Goal: Information Seeking & Learning: Learn about a topic

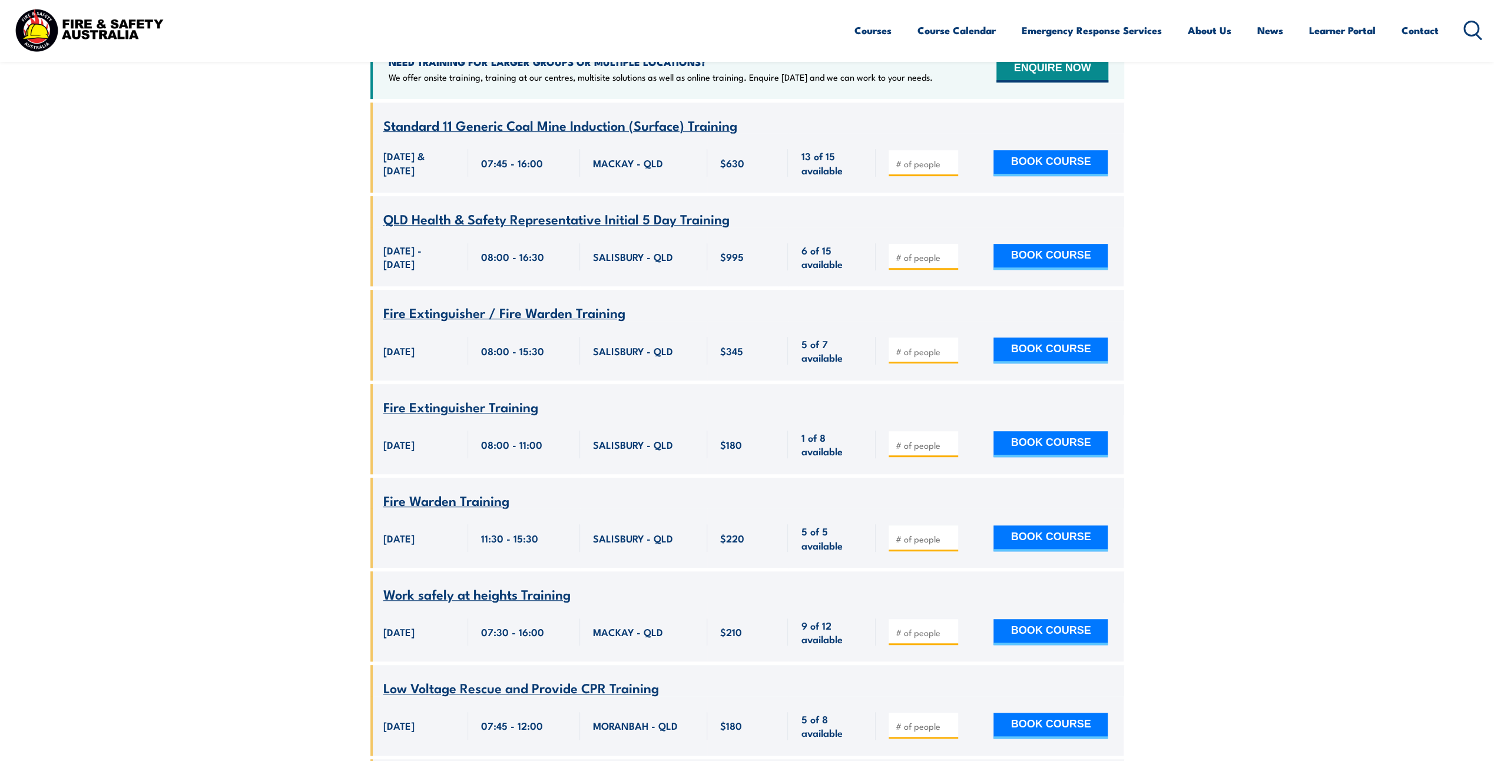
scroll to position [35, 0]
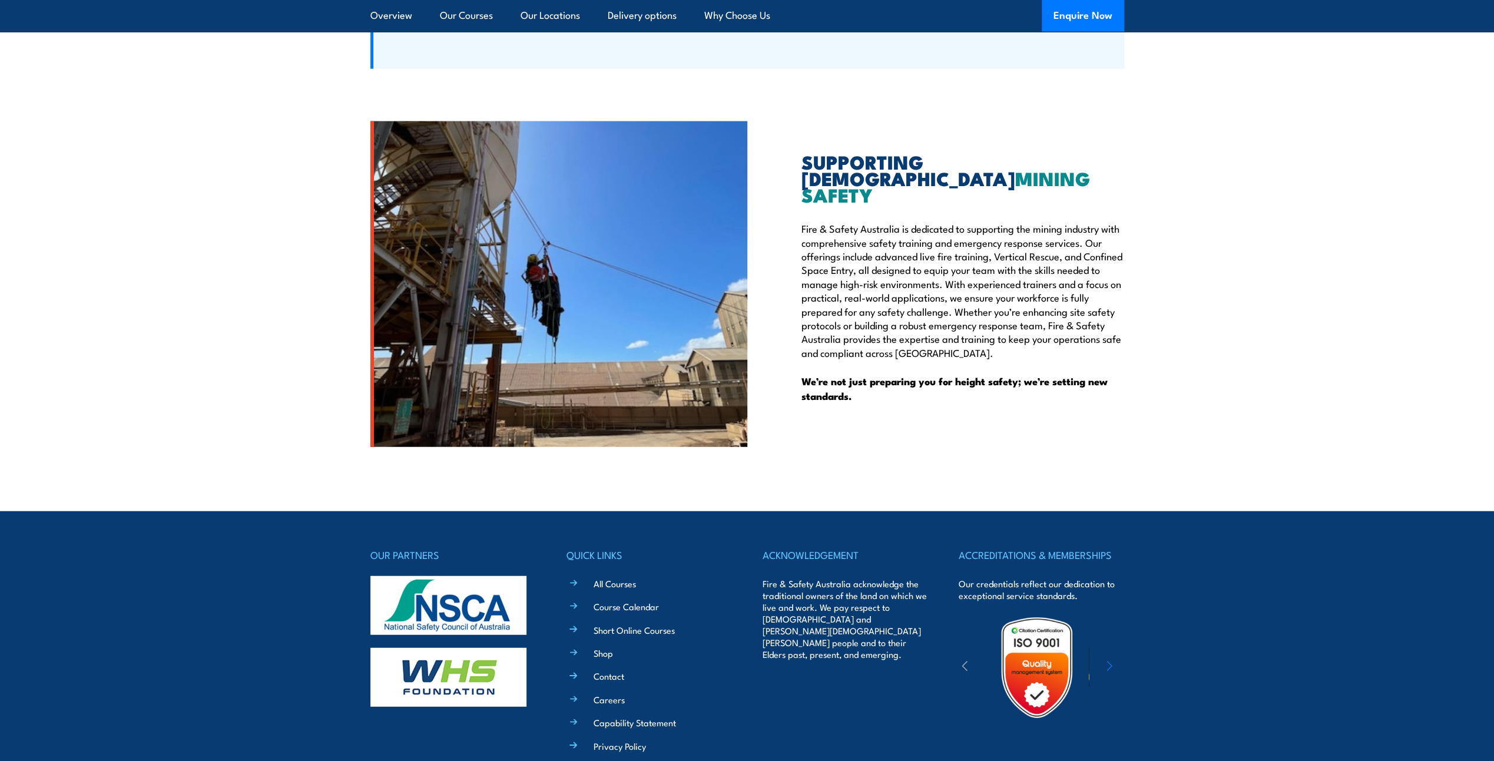
scroll to position [7329, 0]
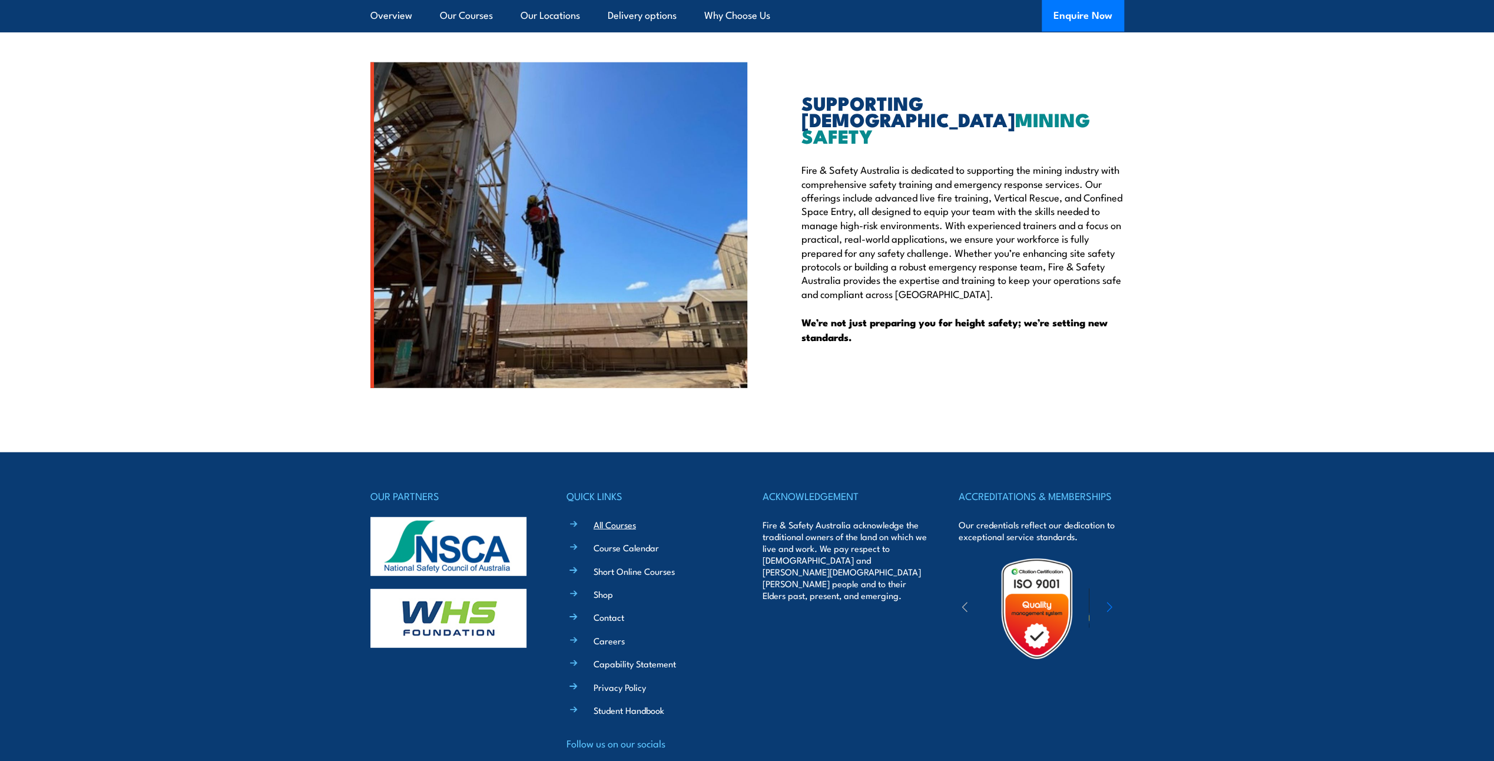
click at [599, 518] on link "All Courses" at bounding box center [615, 524] width 42 height 12
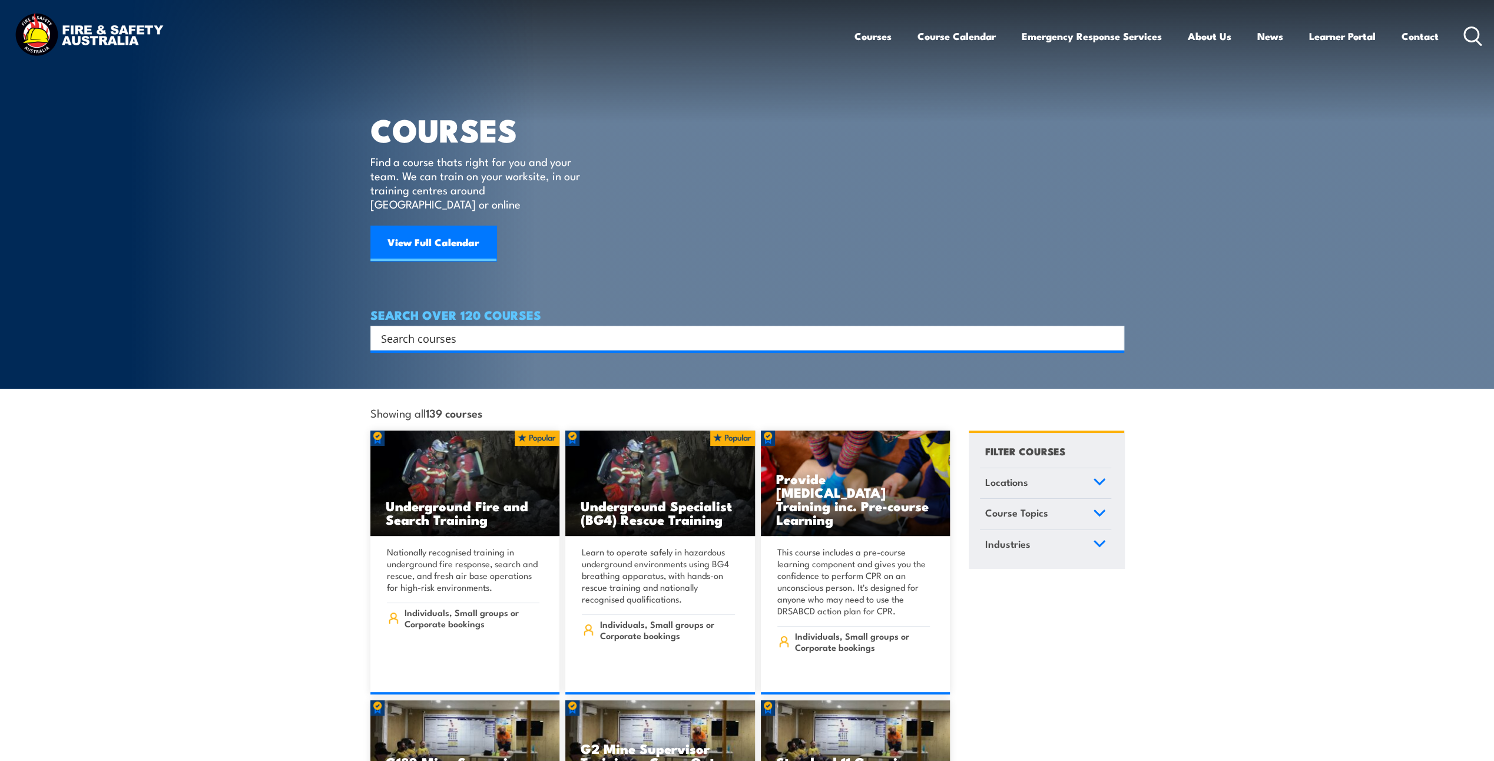
click at [482, 329] on input "Search input" at bounding box center [739, 338] width 717 height 18
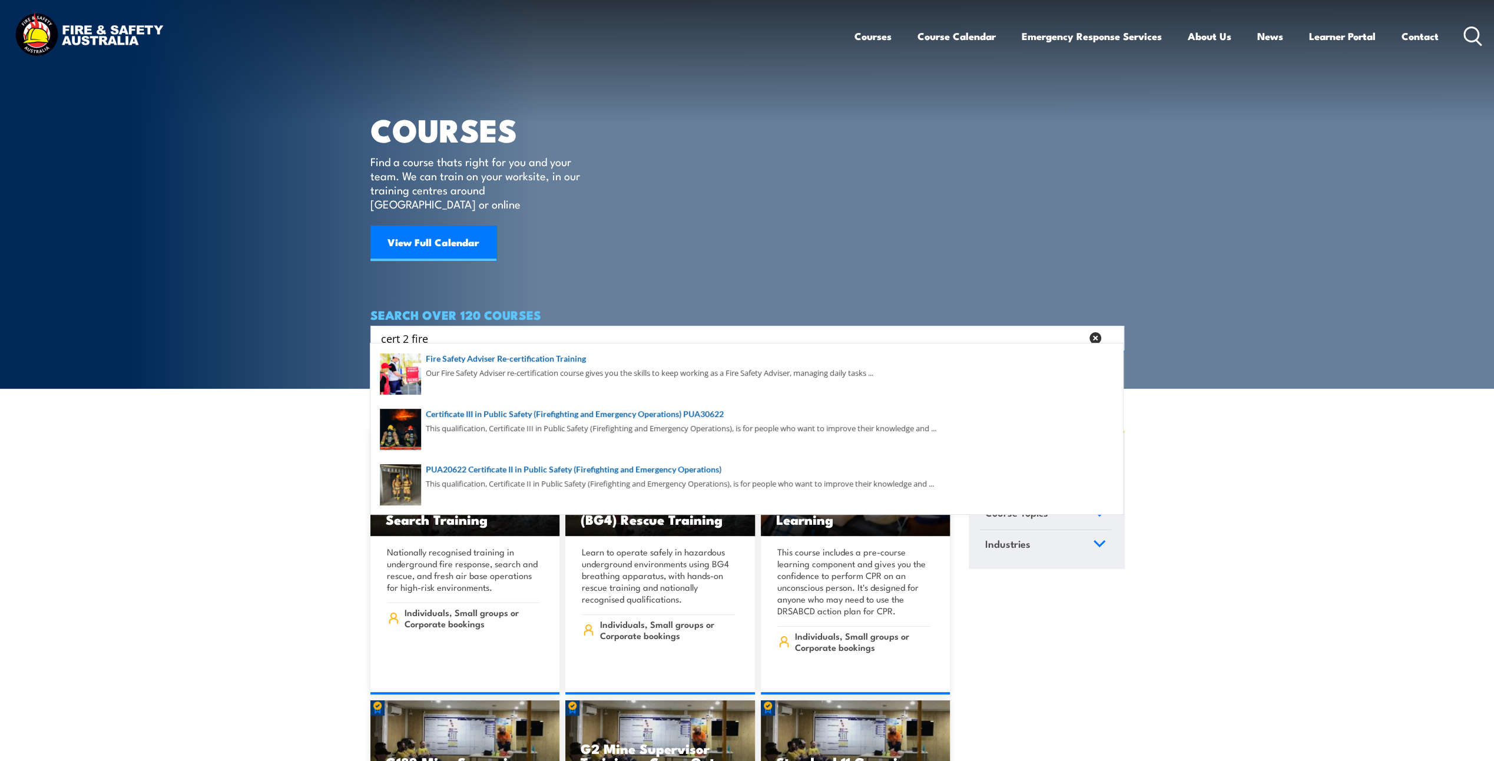
type input "cert 2 fire"
click at [1419, 39] on link "Contact" at bounding box center [1420, 36] width 37 height 31
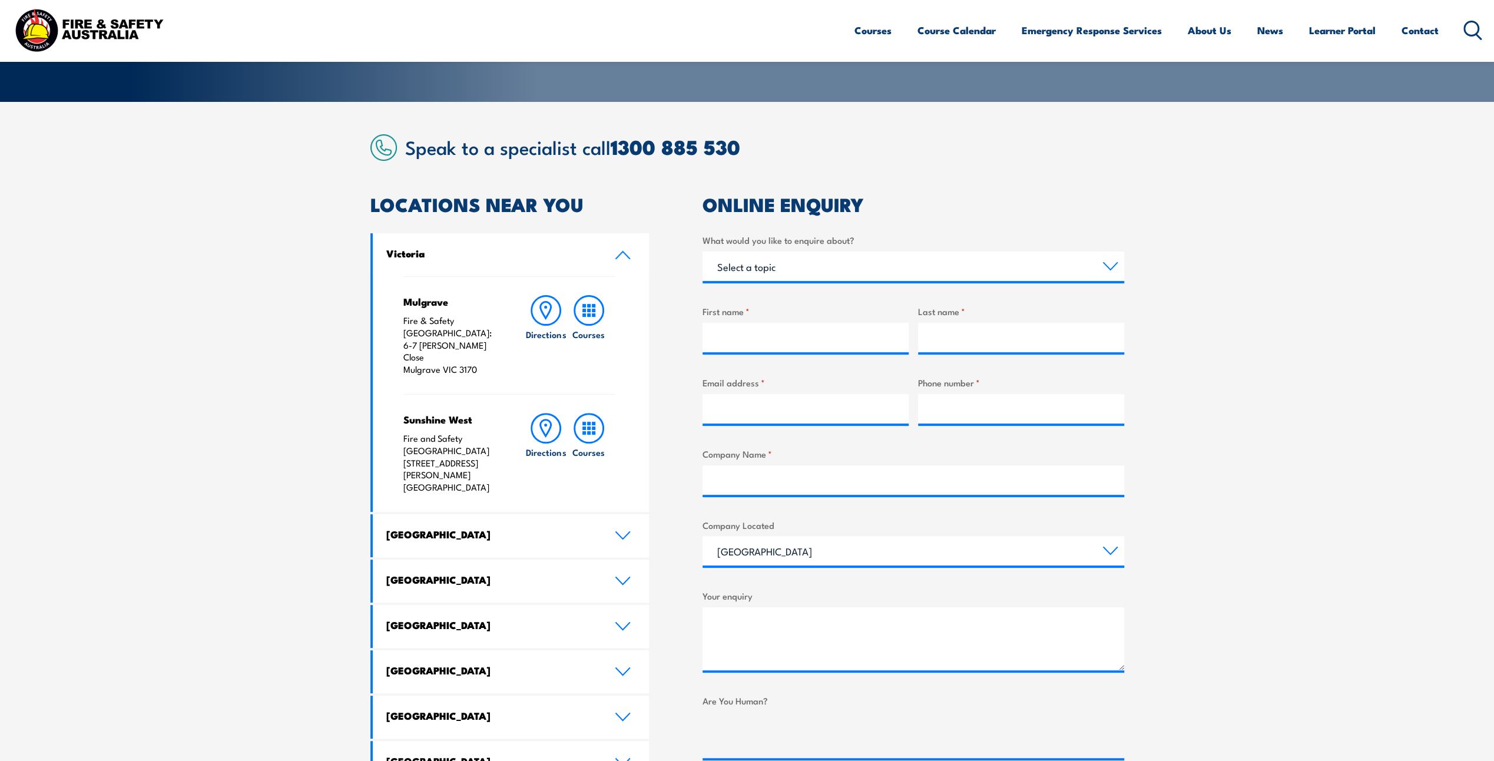
scroll to position [295, 0]
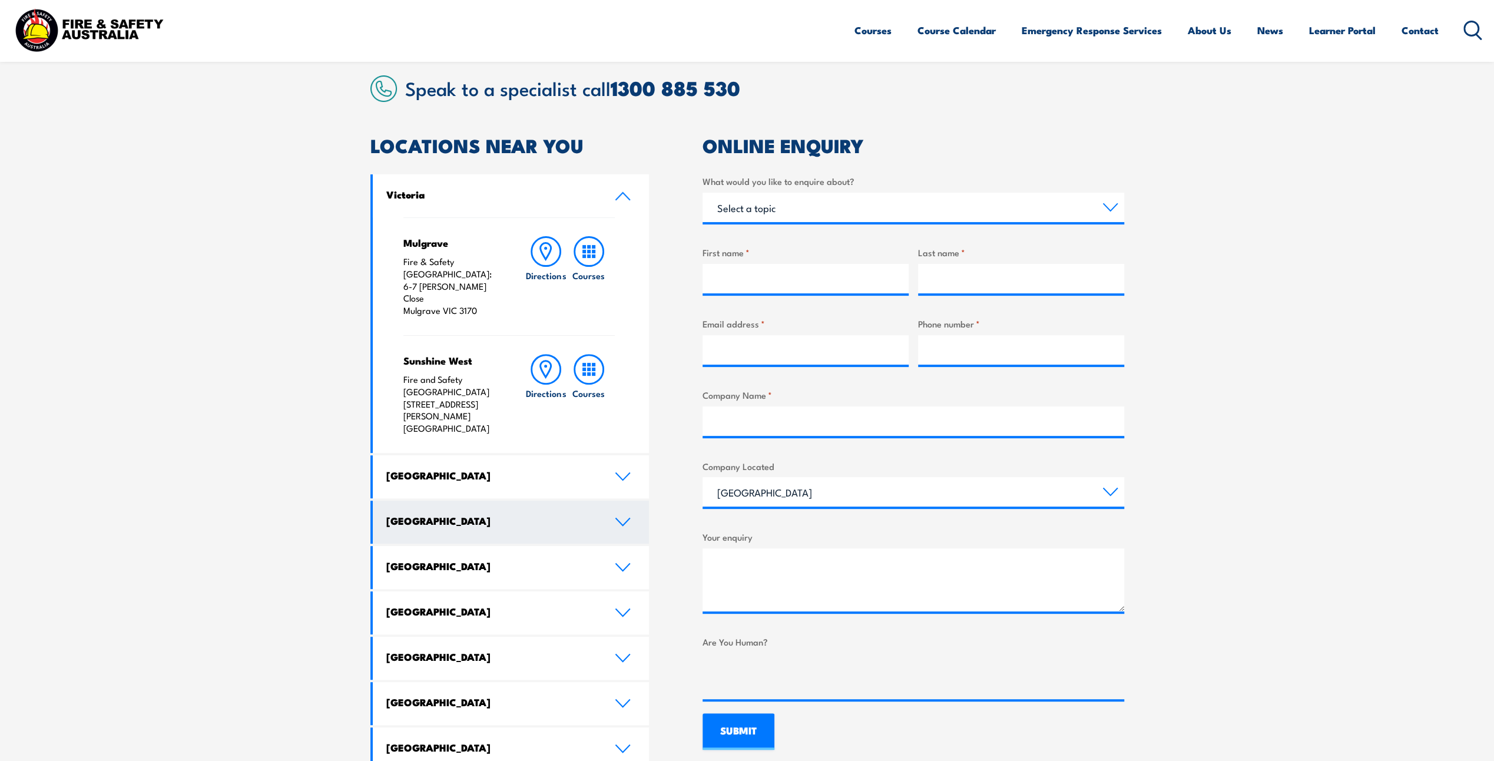
click at [629, 517] on icon at bounding box center [623, 521] width 16 height 9
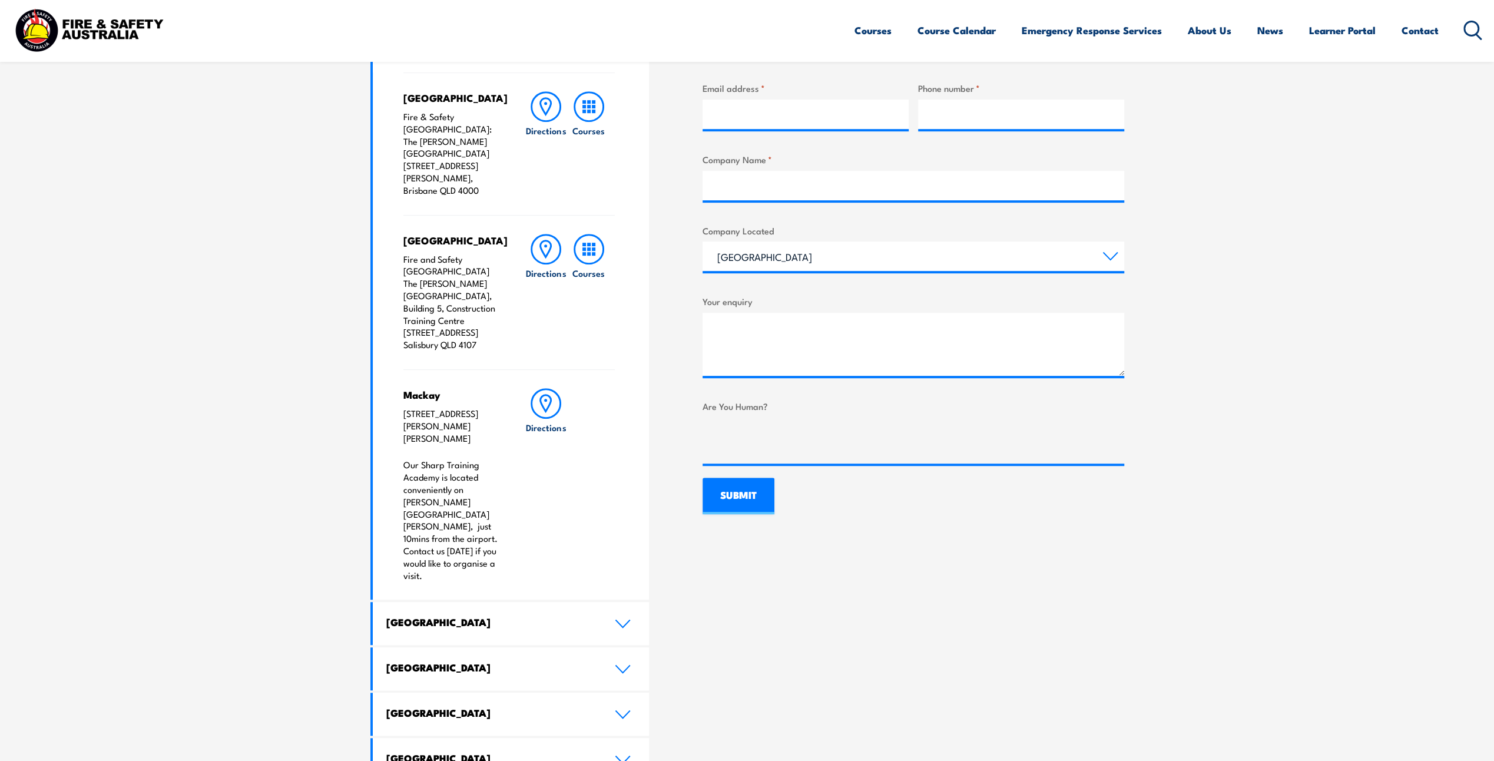
scroll to position [0, 0]
